Goal: Task Accomplishment & Management: Manage account settings

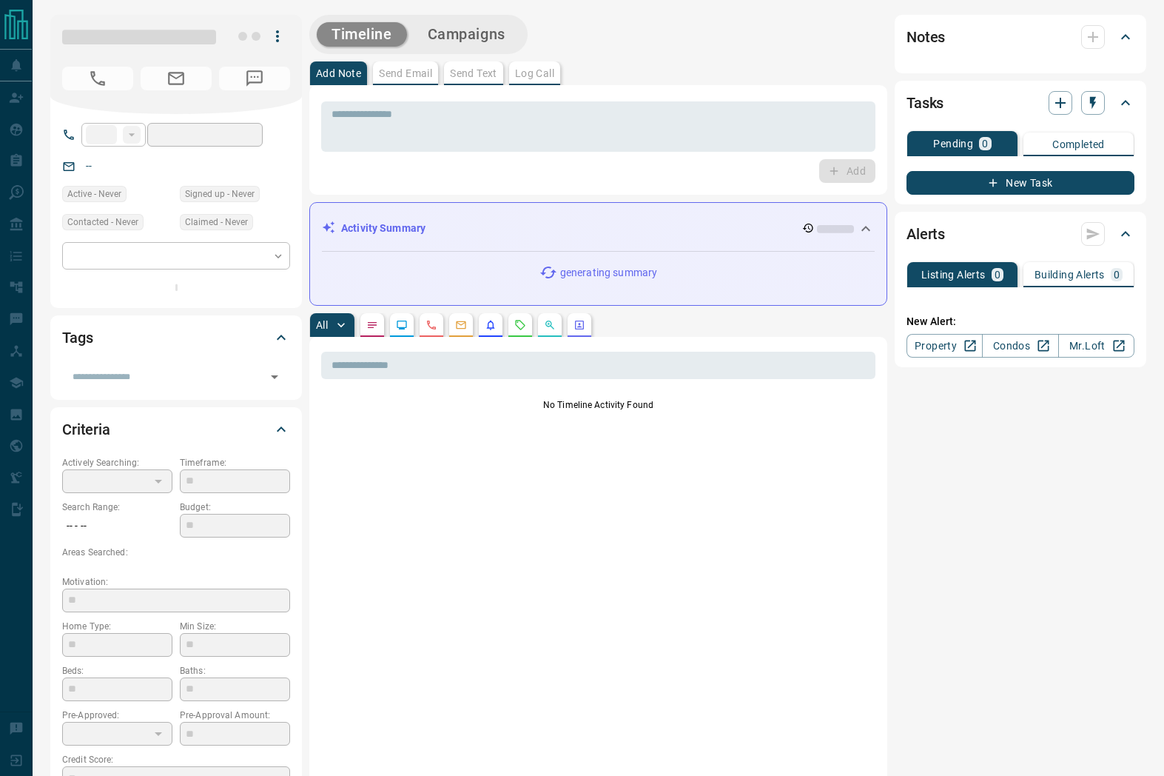
type input "**"
type input "**********"
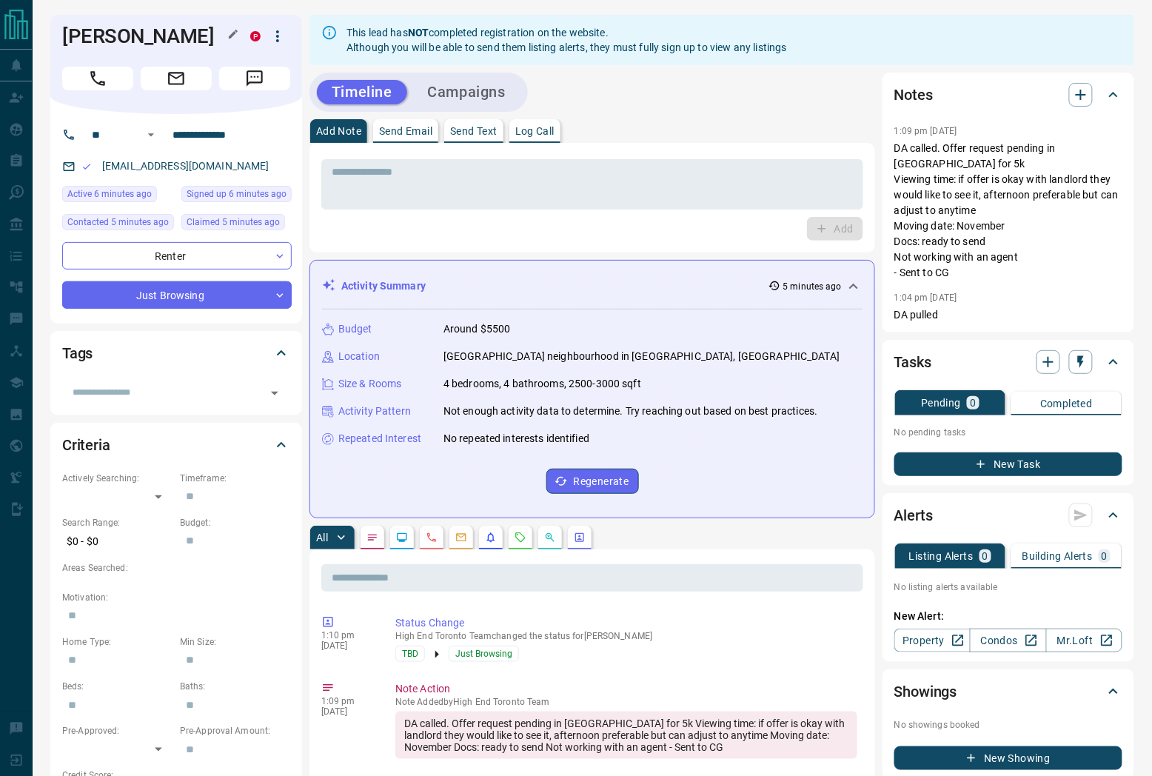
click at [139, 34] on h1 "[PERSON_NAME]" at bounding box center [145, 36] width 166 height 24
copy div "[PERSON_NAME] P"
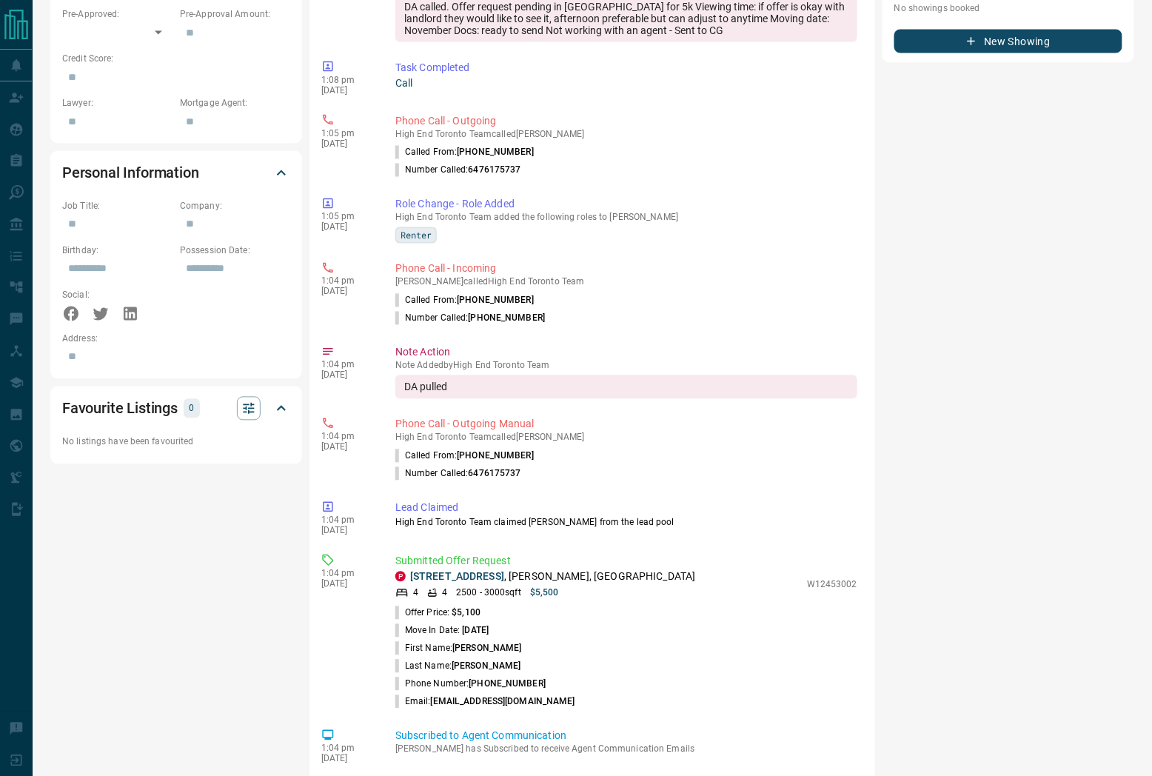
scroll to position [752, 0]
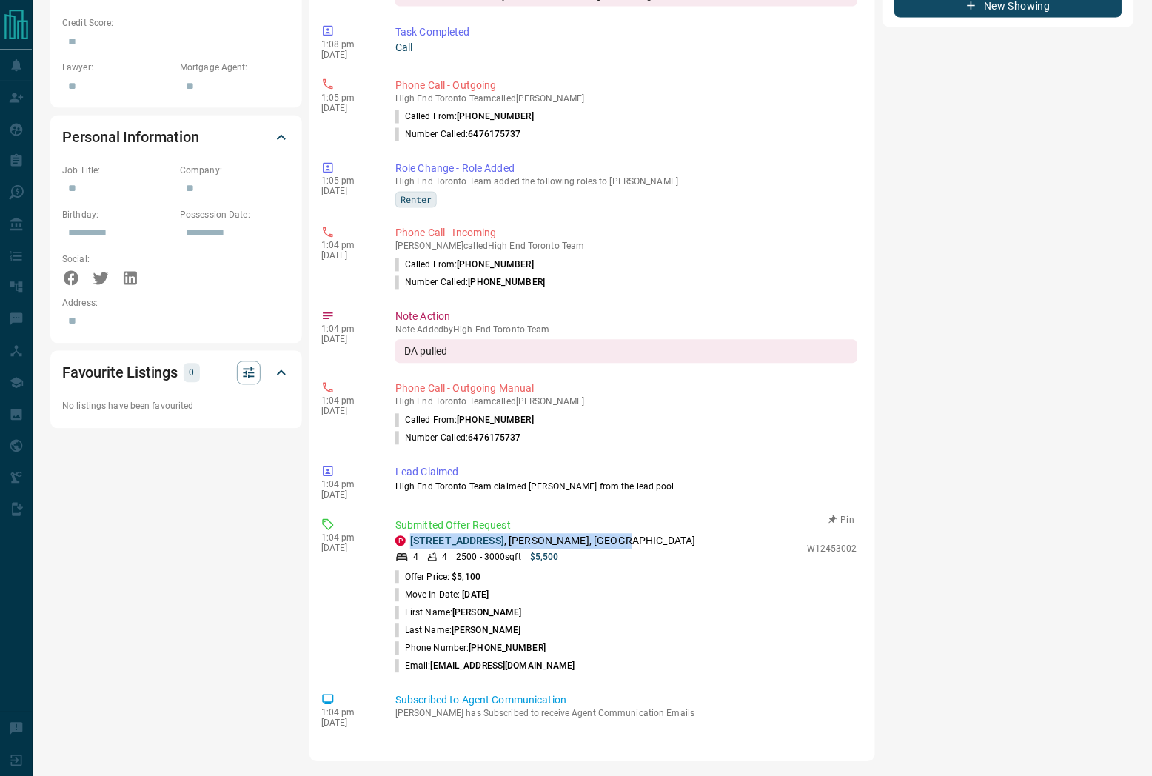
drag, startPoint x: 631, startPoint y: 546, endPoint x: 409, endPoint y: 549, distance: 222.1
click at [409, 549] on div "P [STREET_ADDRESS][PERSON_NAME]" at bounding box center [597, 542] width 404 height 16
copy p "[STREET_ADDRESS][PERSON_NAME]"
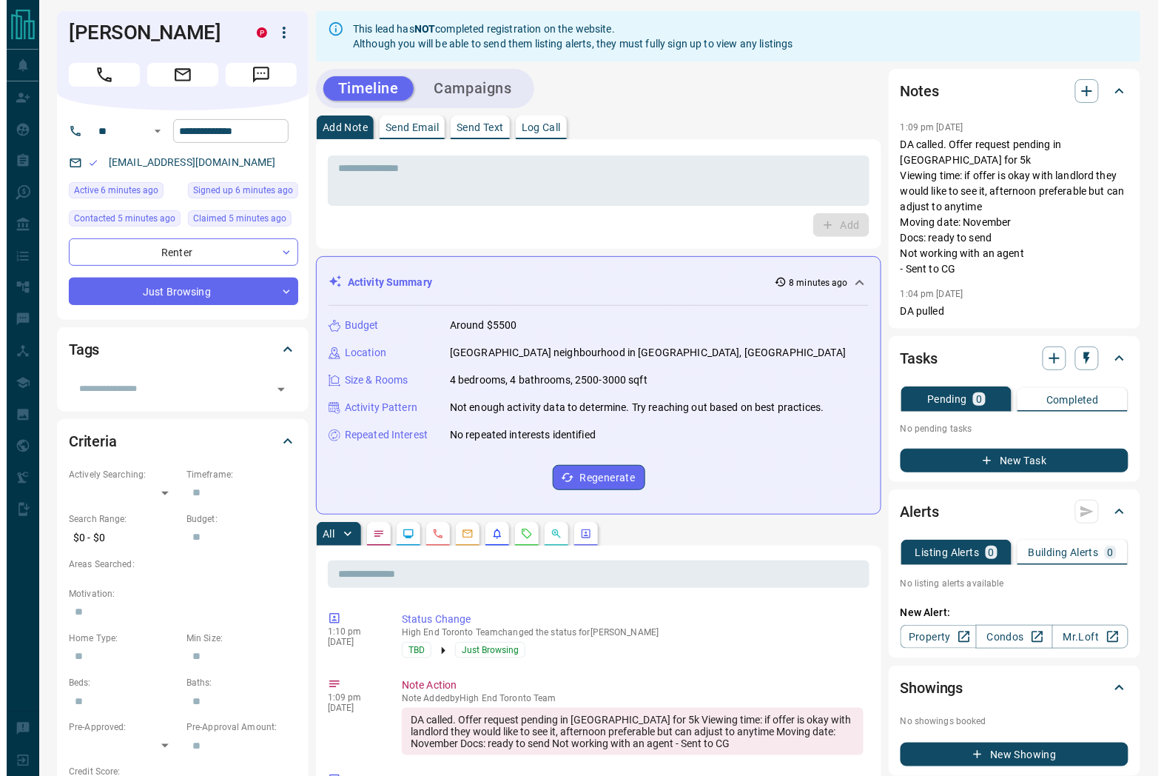
scroll to position [0, 0]
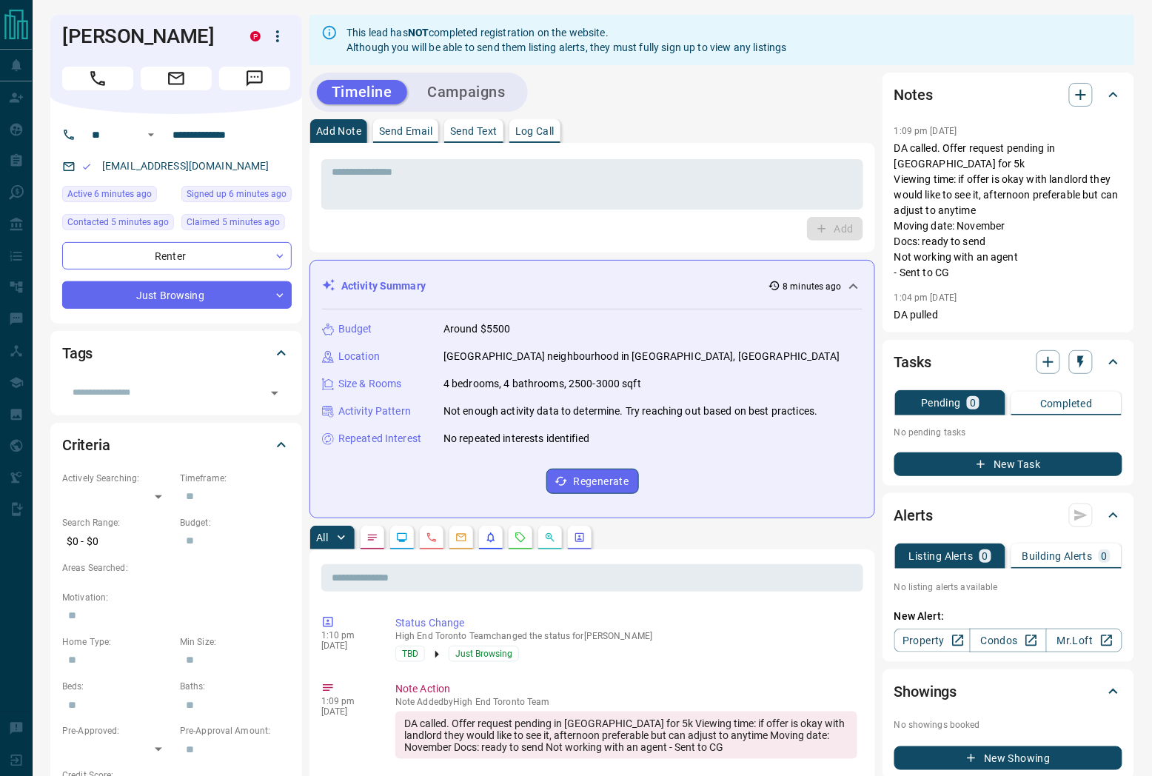
click at [276, 166] on div "[EMAIL_ADDRESS][DOMAIN_NAME]" at bounding box center [176, 166] width 229 height 24
copy link "[EMAIL_ADDRESS][DOMAIN_NAME]"
click at [276, 38] on icon "button" at bounding box center [278, 36] width 18 height 18
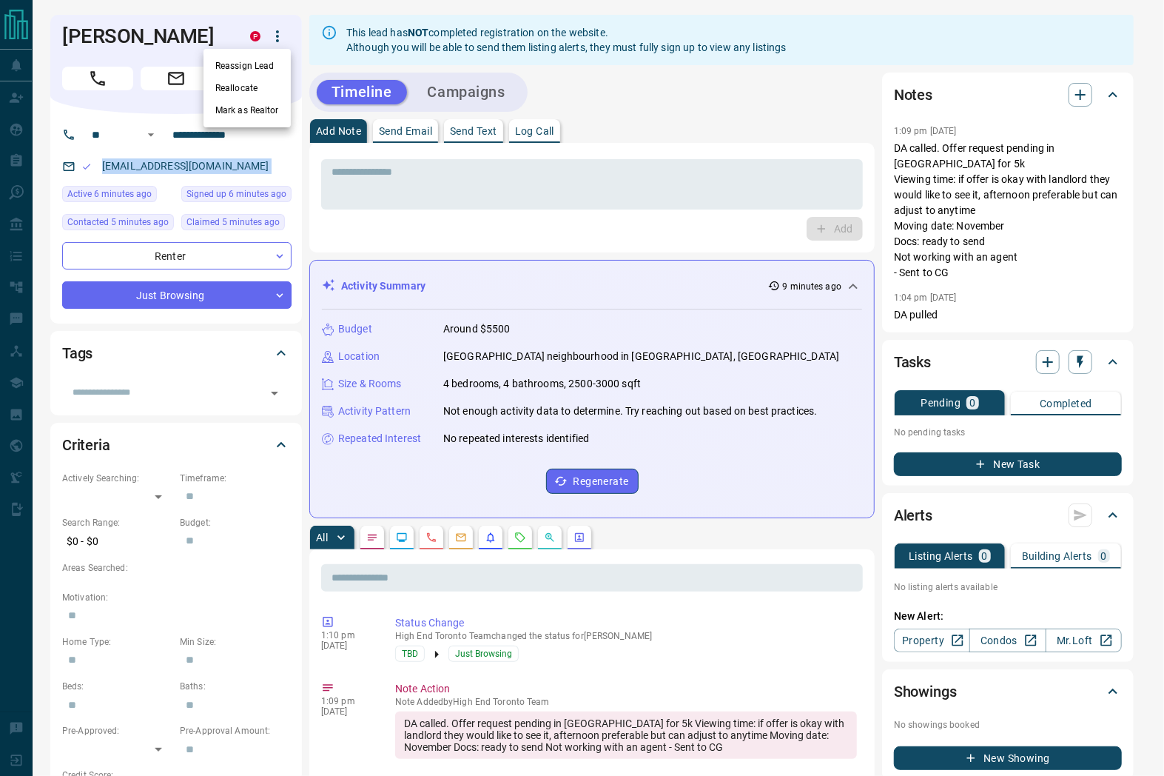
click at [255, 61] on li "Reassign Lead" at bounding box center [247, 66] width 87 height 22
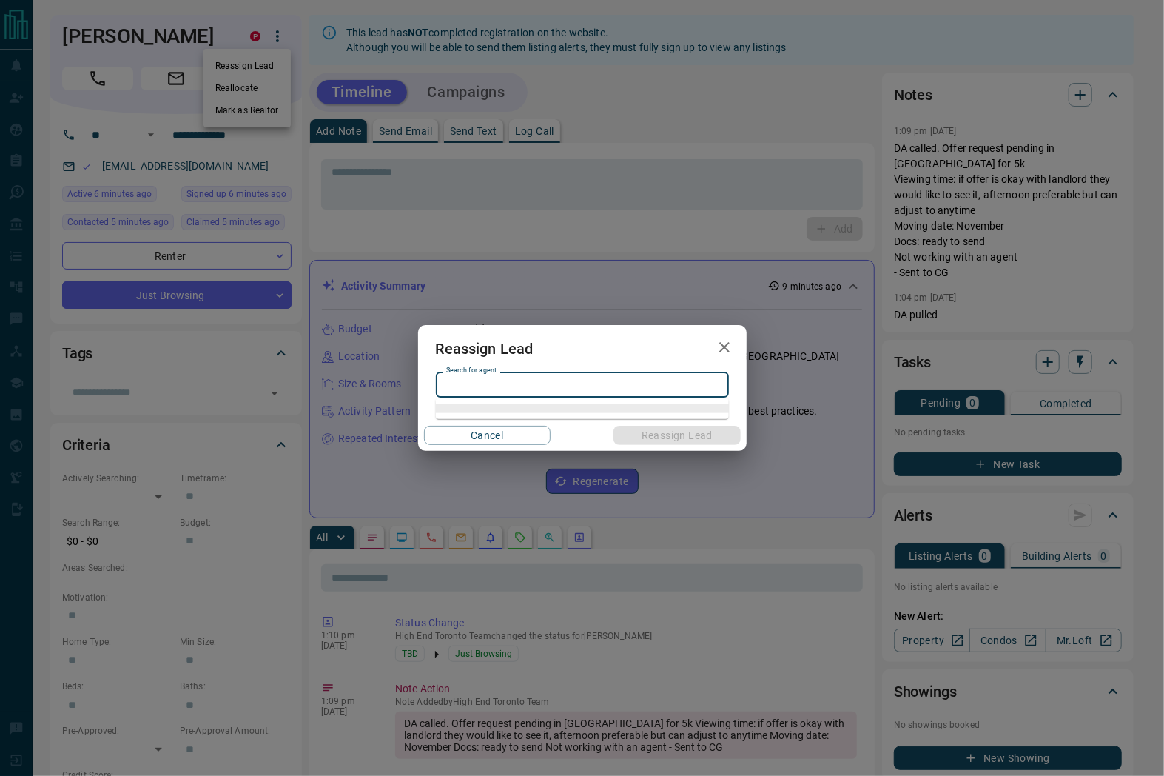
click at [491, 386] on input "Search for agent" at bounding box center [581, 385] width 282 height 16
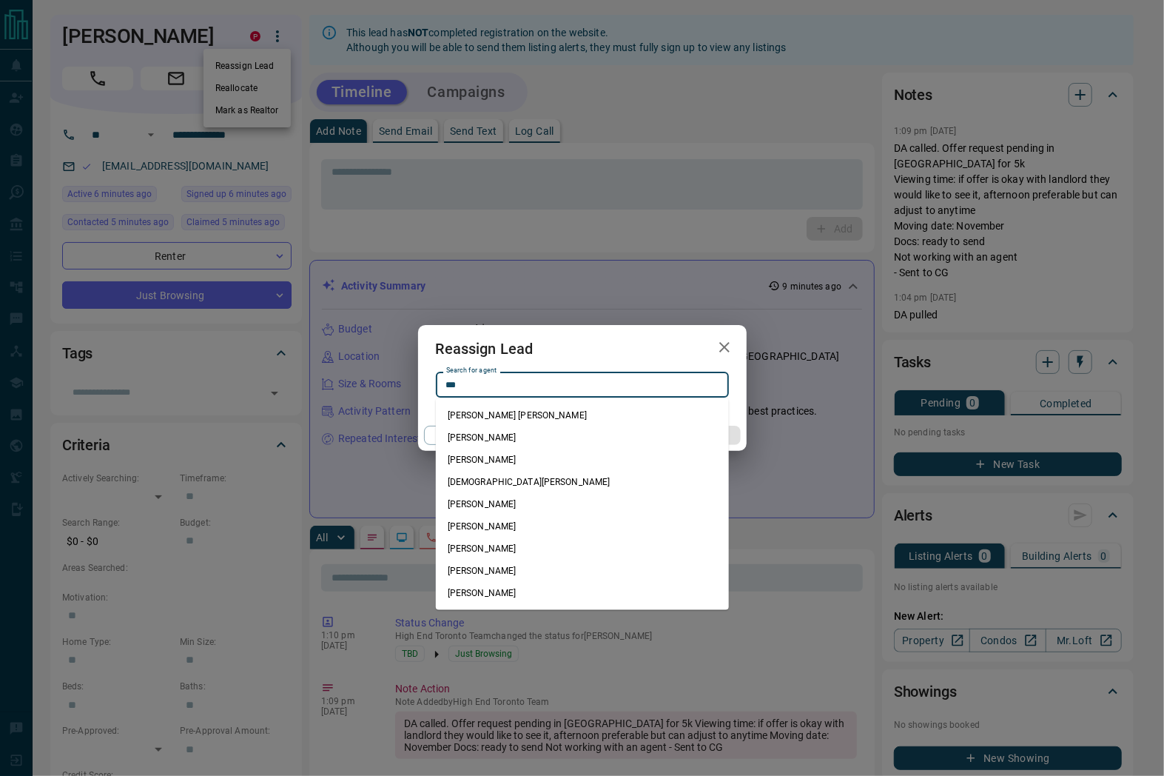
click at [508, 482] on li "[DEMOGRAPHIC_DATA][PERSON_NAME]" at bounding box center [582, 482] width 293 height 22
type input "**********"
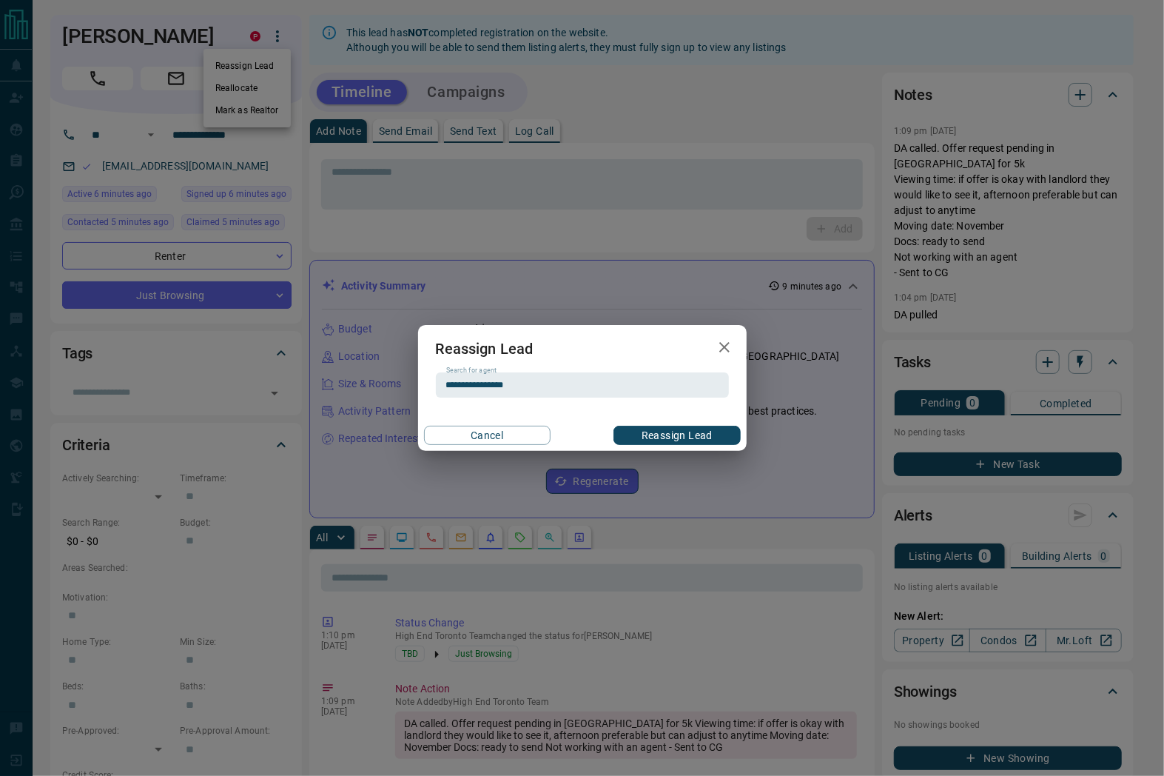
click at [663, 433] on button "Reassign Lead" at bounding box center [677, 435] width 127 height 19
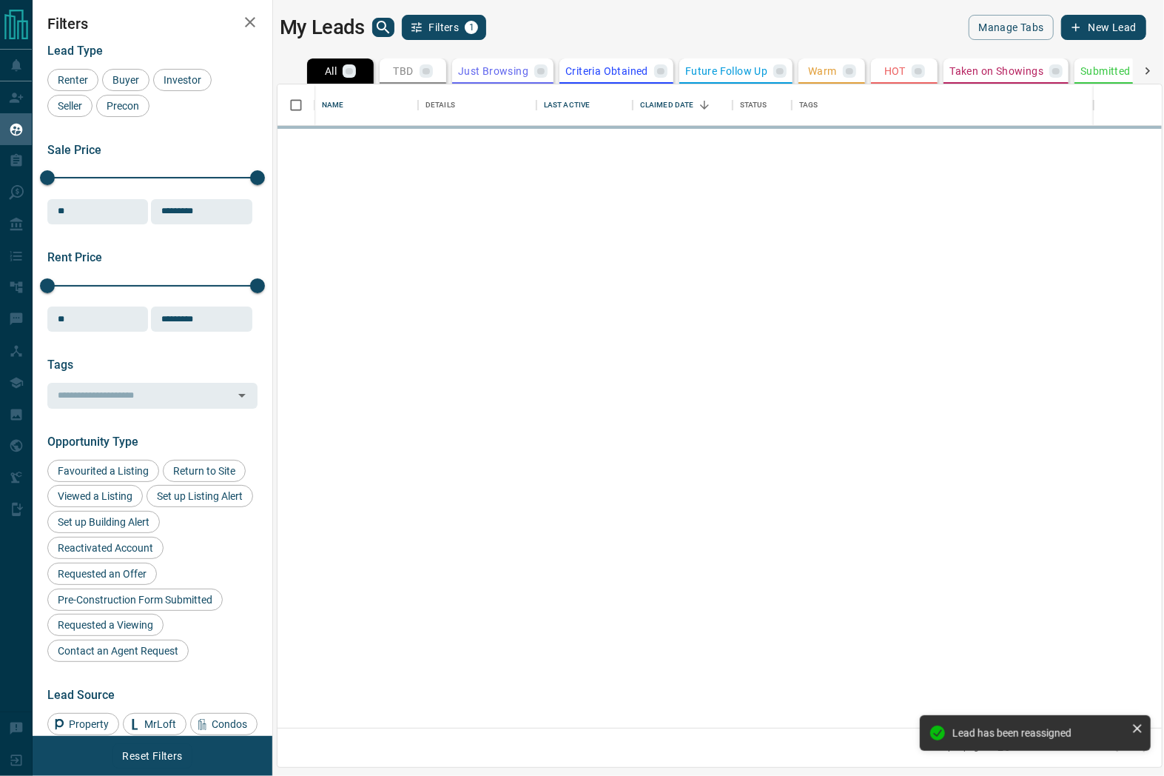
scroll to position [631, 871]
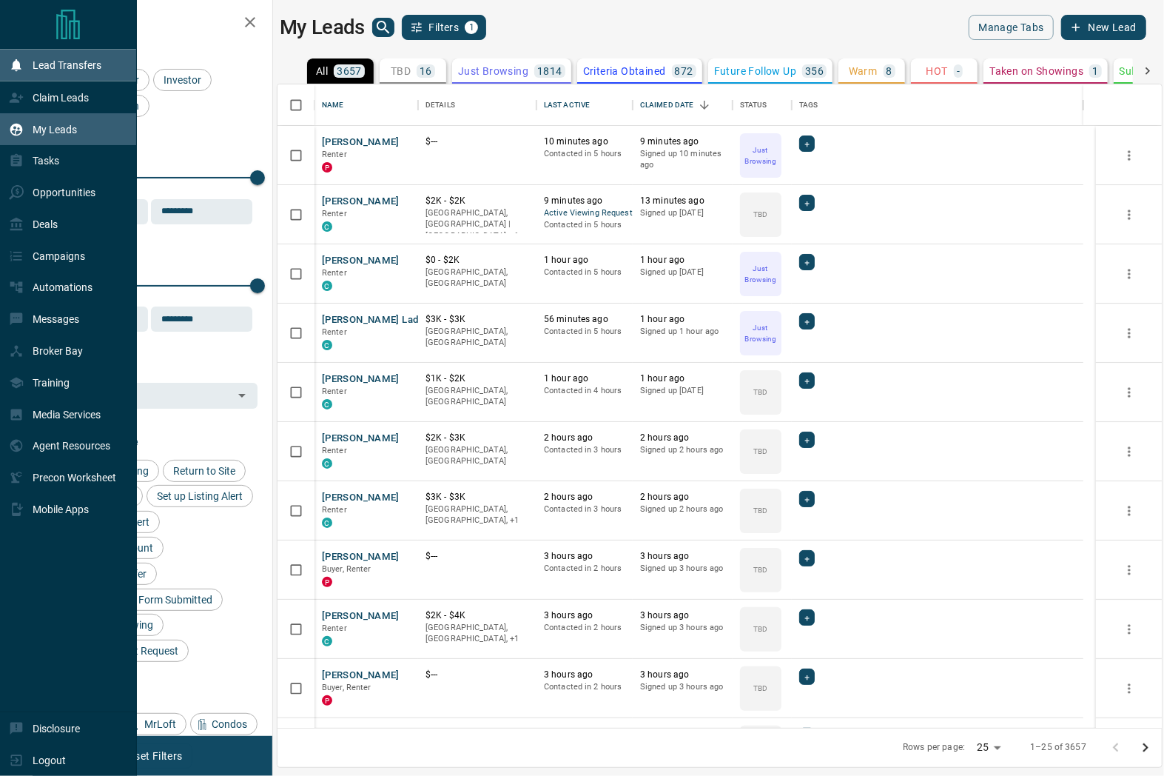
click at [36, 71] on p "Lead Transfers" at bounding box center [67, 65] width 69 height 12
